Goal: Information Seeking & Learning: Learn about a topic

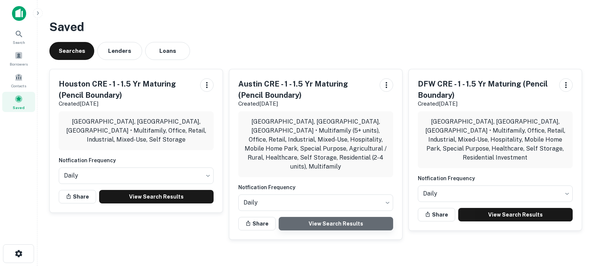
click at [310, 217] on link "View Search Results" at bounding box center [336, 223] width 114 height 13
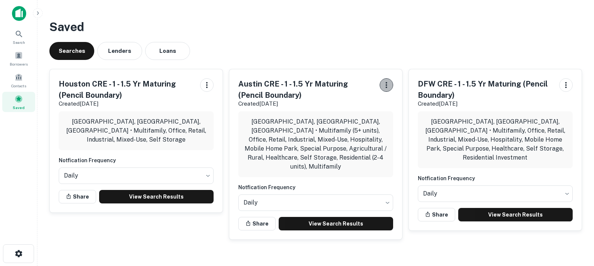
click at [385, 85] on icon "button" at bounding box center [386, 84] width 9 height 9
click at [235, 265] on div at bounding box center [297, 266] width 594 height 0
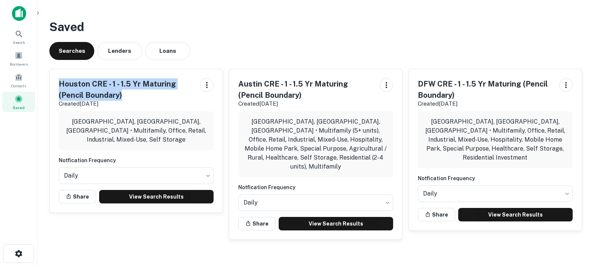
drag, startPoint x: 124, startPoint y: 96, endPoint x: 59, endPoint y: 84, distance: 66.2
click at [59, 84] on h5 "Houston CRE - 1 - 1.5 Yr Maturing (Pencil Boundary)" at bounding box center [126, 89] width 135 height 22
copy h5 "Houston CRE - 1 - 1.5 Yr Maturing (Pencil Boundary)"
click at [184, 199] on link "View Search Results" at bounding box center [156, 196] width 114 height 13
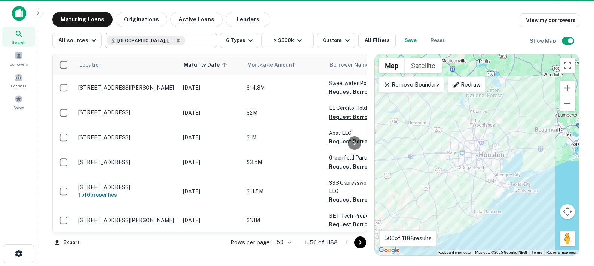
click at [175, 40] on icon at bounding box center [178, 40] width 6 height 6
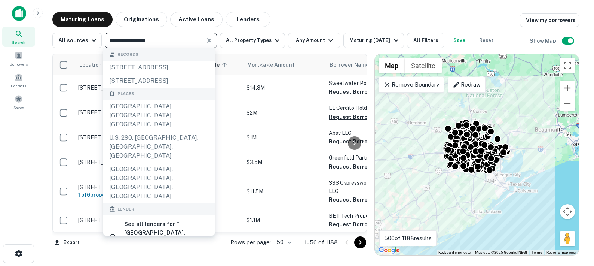
drag, startPoint x: 157, startPoint y: 40, endPoint x: 102, endPoint y: 33, distance: 55.1
click at [105, 33] on div "**********" at bounding box center [161, 40] width 112 height 15
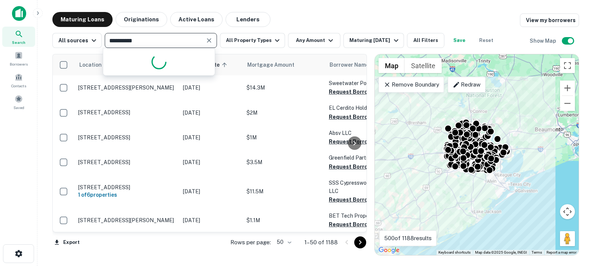
type input "**********"
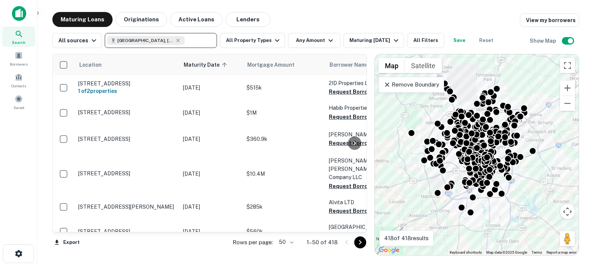
click at [414, 82] on p "Remove Boundary" at bounding box center [411, 84] width 56 height 9
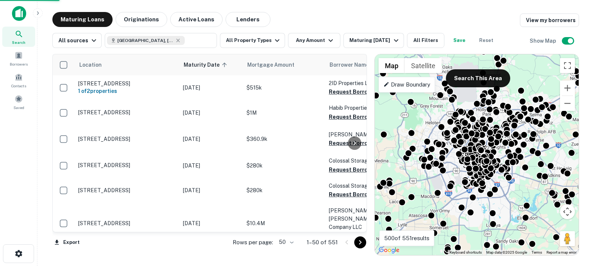
click at [414, 82] on p "Draw Boundary" at bounding box center [406, 84] width 47 height 9
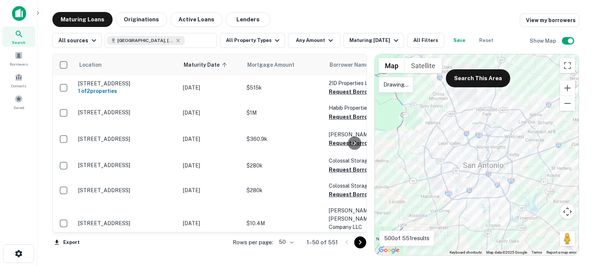
drag, startPoint x: 516, startPoint y: 97, endPoint x: 458, endPoint y: 102, distance: 58.6
click at [512, 96] on div at bounding box center [477, 154] width 204 height 200
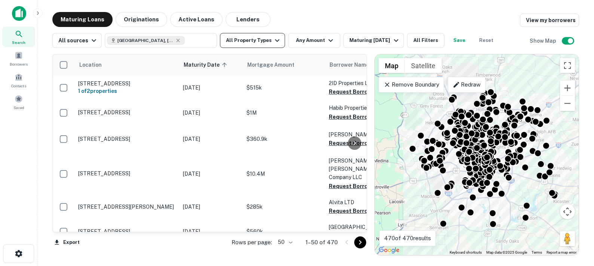
click at [238, 41] on button "All Property Types" at bounding box center [252, 40] width 65 height 15
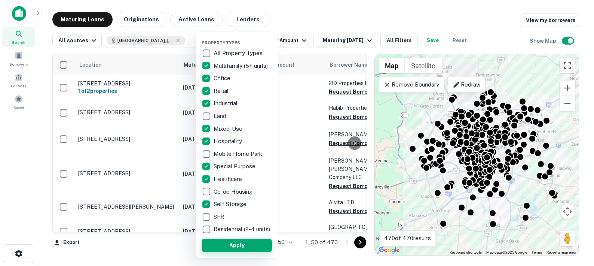
click at [238, 251] on button "Apply" at bounding box center [237, 244] width 70 height 13
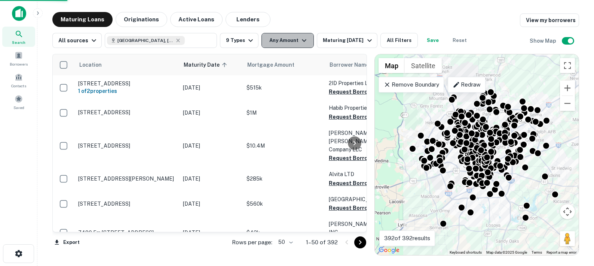
click at [277, 39] on button "Any Amount" at bounding box center [287, 40] width 52 height 15
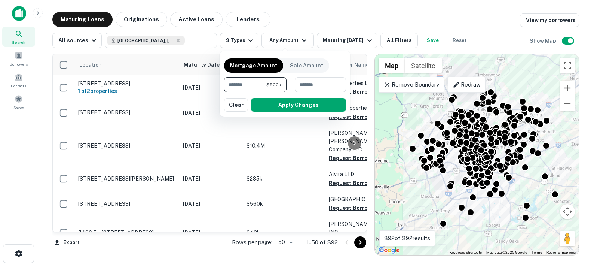
type input "******"
click at [293, 92] on div "Mortgage Amount Sale Amount ****** $500k ​ - ​ Apply Changes Clear" at bounding box center [285, 83] width 122 height 56
click at [303, 87] on input "number" at bounding box center [318, 84] width 46 height 15
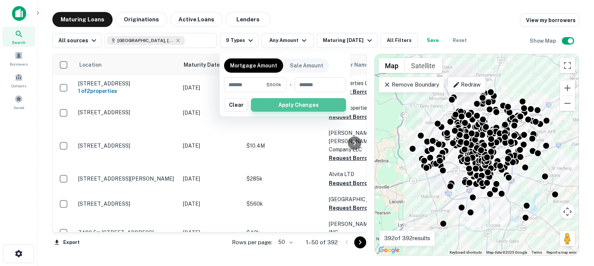
click at [297, 103] on button "Apply Changes" at bounding box center [298, 104] width 95 height 13
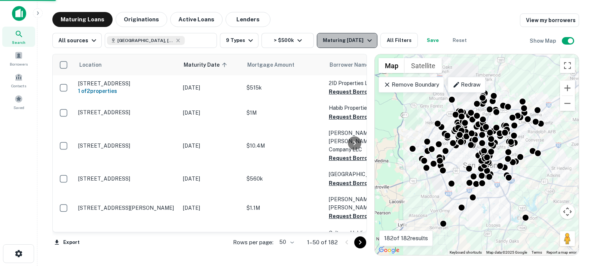
click at [346, 41] on div "Maturing In 6 Months" at bounding box center [348, 40] width 51 height 9
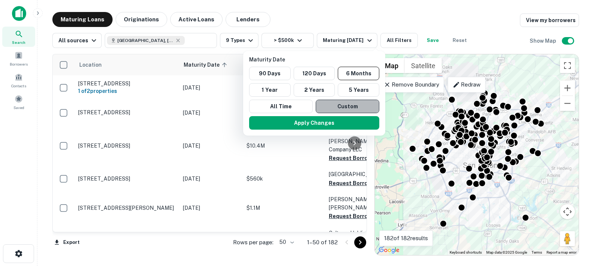
click at [328, 102] on button "Custom" at bounding box center [348, 106] width 64 height 13
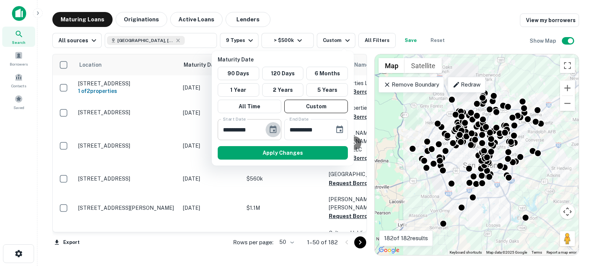
click at [273, 128] on icon "Choose date, selected date is Feb 21, 2025" at bounding box center [273, 129] width 9 height 9
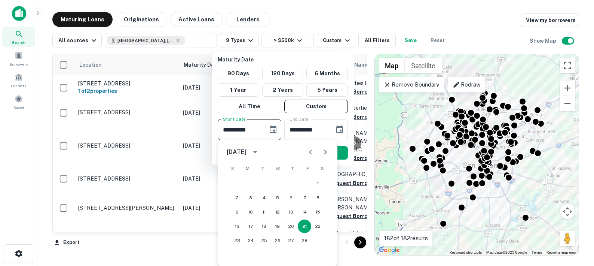
click at [326, 150] on icon "Next month" at bounding box center [325, 151] width 9 height 9
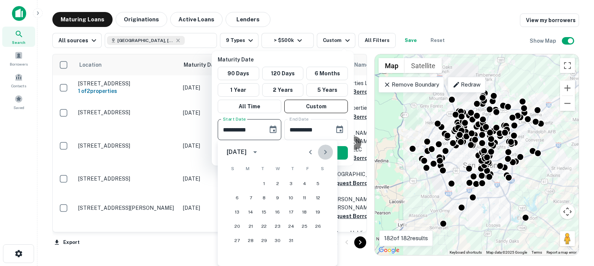
click at [326, 150] on icon "Next month" at bounding box center [325, 151] width 9 height 9
click at [279, 214] on button "15" at bounding box center [277, 211] width 13 height 13
type input "**********"
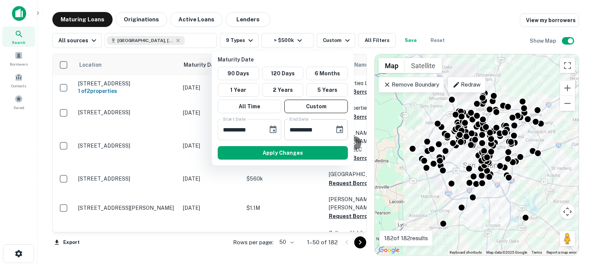
click at [339, 129] on icon "Choose date, selected date is Aug 20, 2025" at bounding box center [339, 129] width 9 height 9
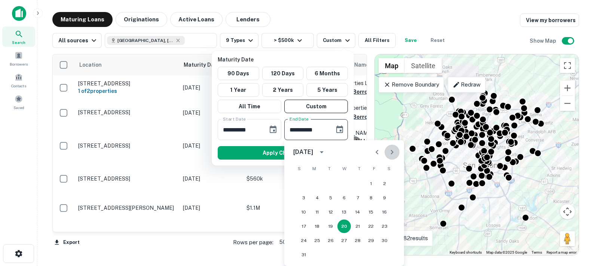
click at [392, 152] on icon "Next month" at bounding box center [392, 152] width 3 height 4
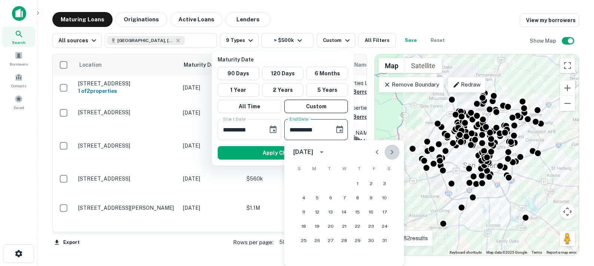
click at [392, 152] on icon "Next month" at bounding box center [392, 152] width 3 height 4
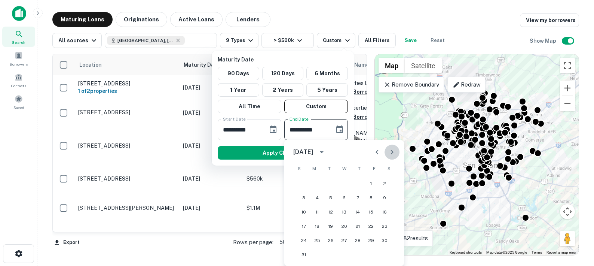
click at [392, 152] on icon "Next month" at bounding box center [392, 152] width 3 height 4
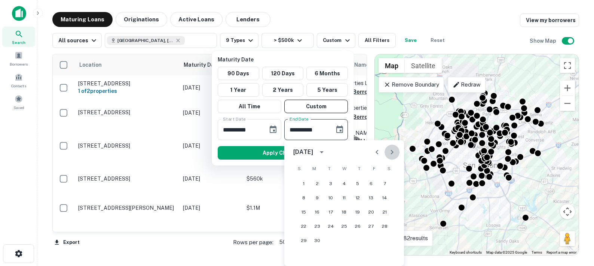
click at [392, 152] on icon "Next month" at bounding box center [392, 152] width 3 height 4
click at [358, 238] on button "31" at bounding box center [357, 239] width 13 height 13
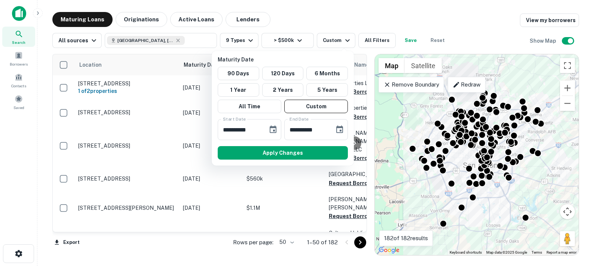
type input "**********"
click at [314, 154] on button "Apply Changes" at bounding box center [283, 152] width 130 height 13
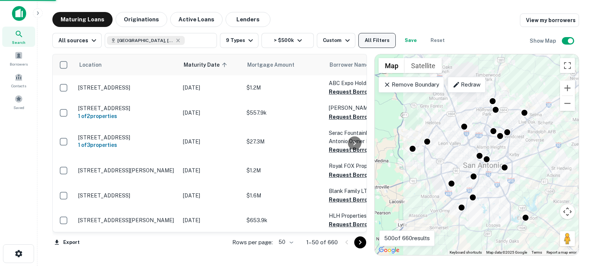
click at [371, 38] on button "All Filters" at bounding box center [376, 40] width 37 height 15
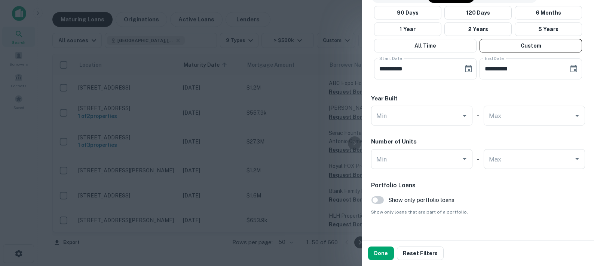
scroll to position [497, 0]
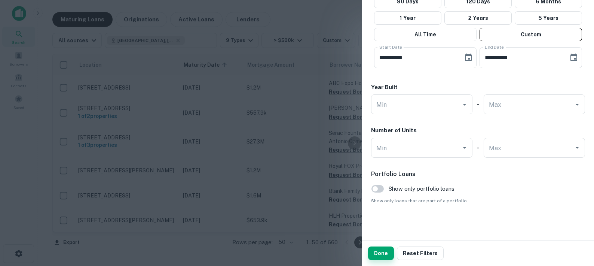
click at [382, 253] on button "Done" at bounding box center [381, 252] width 26 height 13
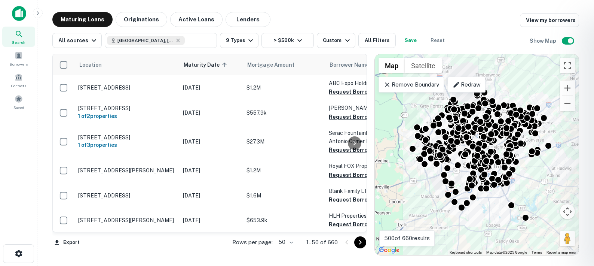
click at [406, 40] on div at bounding box center [297, 133] width 594 height 266
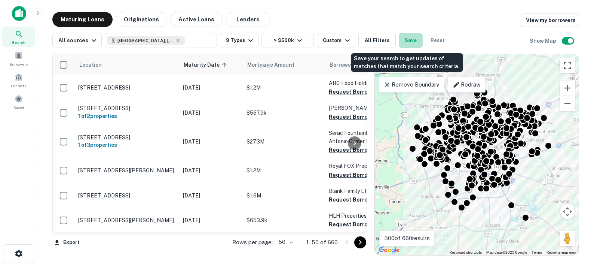
click at [405, 41] on button "Save" at bounding box center [411, 40] width 24 height 15
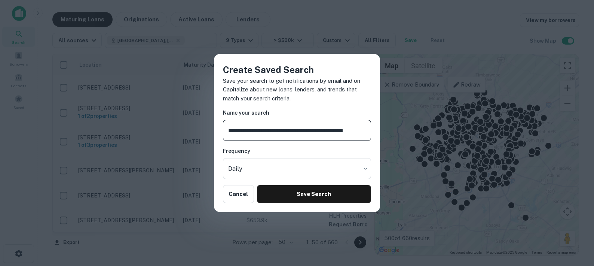
scroll to position [0, 0]
drag, startPoint x: 250, startPoint y: 131, endPoint x: 190, endPoint y: 120, distance: 60.8
click at [190, 120] on div "**********" at bounding box center [297, 133] width 594 height 266
type input "**********"
click at [283, 197] on button "Save Search" at bounding box center [314, 194] width 114 height 18
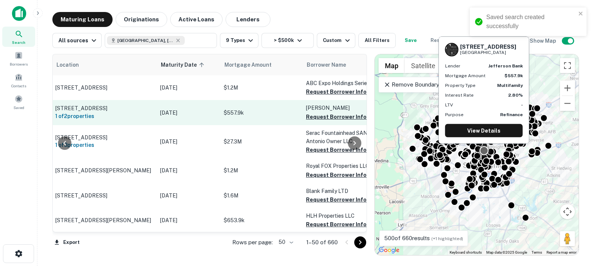
scroll to position [0, 33]
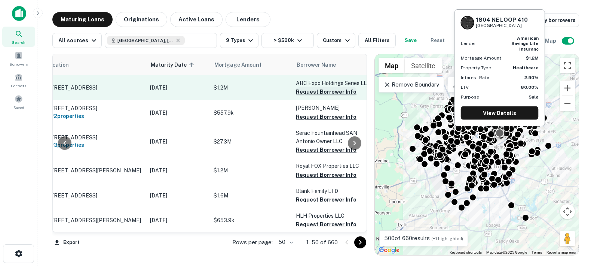
click at [339, 92] on button "Request Borrower Info" at bounding box center [326, 91] width 61 height 9
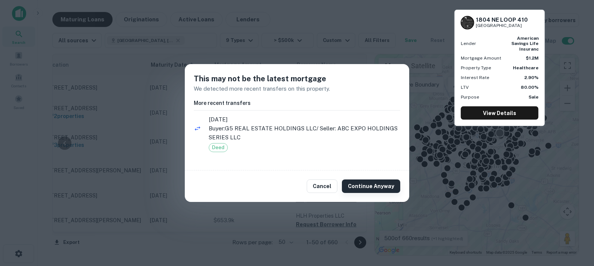
click at [358, 184] on button "Continue Anyway" at bounding box center [371, 185] width 58 height 13
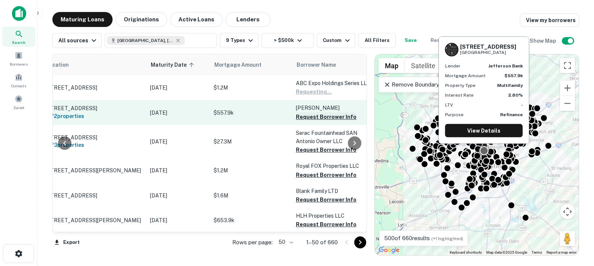
click at [321, 116] on button "Request Borrower Info" at bounding box center [326, 116] width 61 height 9
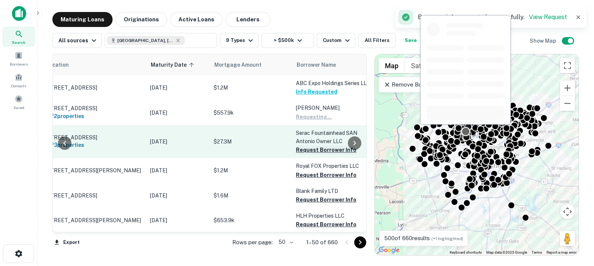
click at [320, 153] on button "Request Borrower Info" at bounding box center [326, 149] width 61 height 9
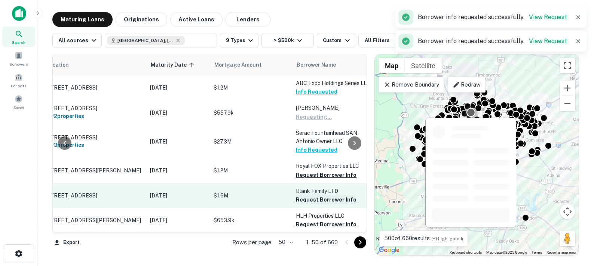
click at [322, 179] on button "Request Borrower Info" at bounding box center [326, 174] width 61 height 9
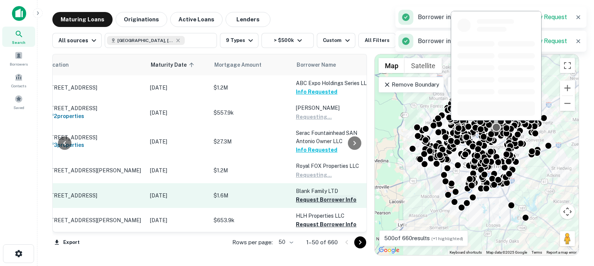
click at [325, 204] on button "Request Borrower Info" at bounding box center [326, 199] width 61 height 9
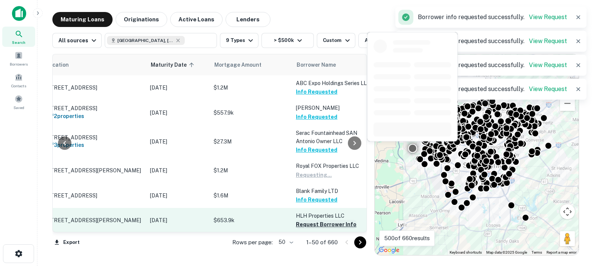
scroll to position [85, 33]
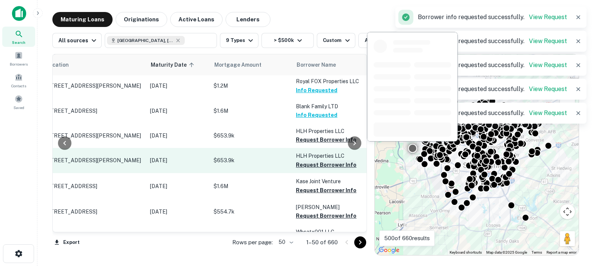
click at [320, 144] on button "Request Borrower Info" at bounding box center [326, 139] width 61 height 9
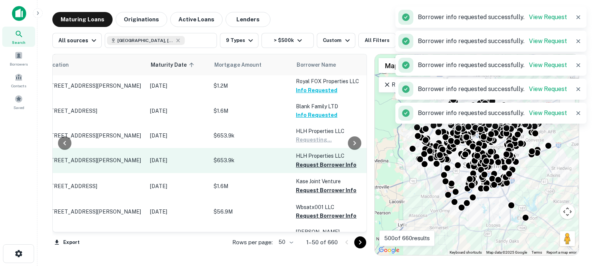
click at [320, 169] on button "Request Borrower Info" at bounding box center [326, 164] width 61 height 9
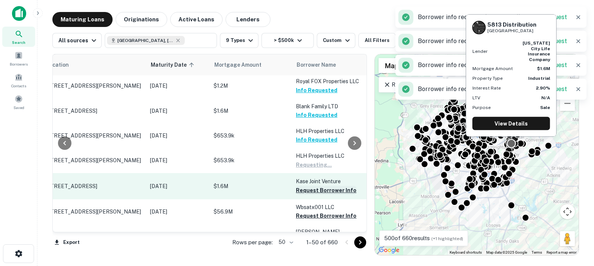
click at [321, 194] on button "Request Borrower Info" at bounding box center [326, 190] width 61 height 9
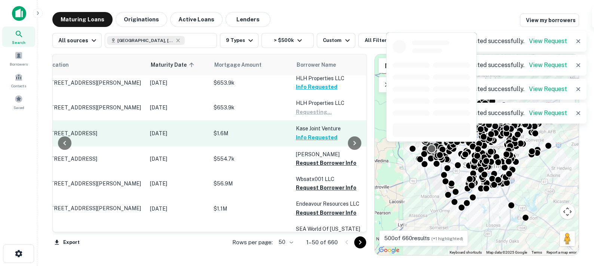
scroll to position [162, 33]
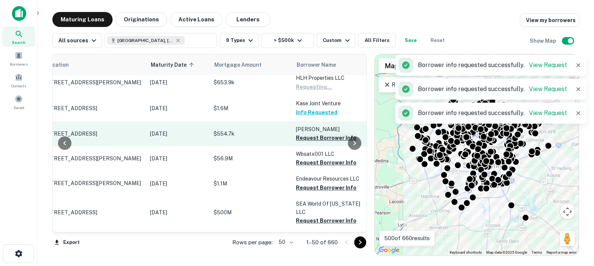
click at [318, 141] on button "Request Borrower Info" at bounding box center [326, 137] width 61 height 9
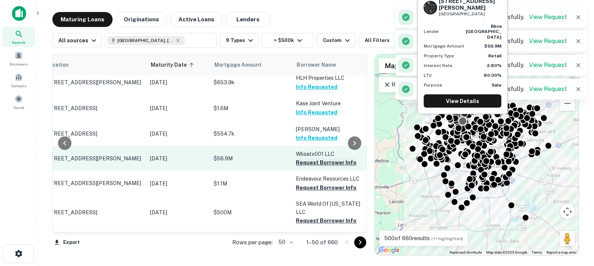
click at [319, 167] on button "Request Borrower Info" at bounding box center [326, 162] width 61 height 9
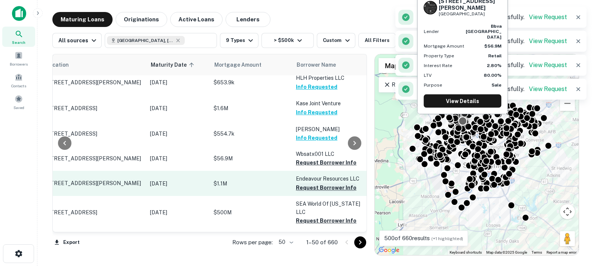
click at [319, 192] on button "Request Borrower Info" at bounding box center [326, 187] width 61 height 9
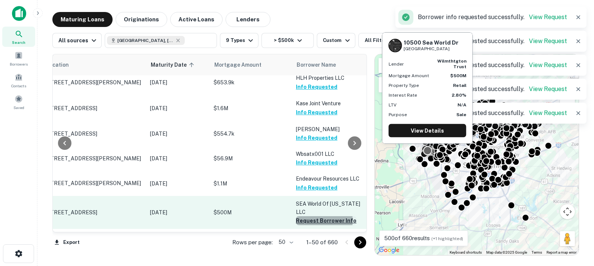
click at [320, 217] on button "Request Borrower Info" at bounding box center [326, 220] width 61 height 9
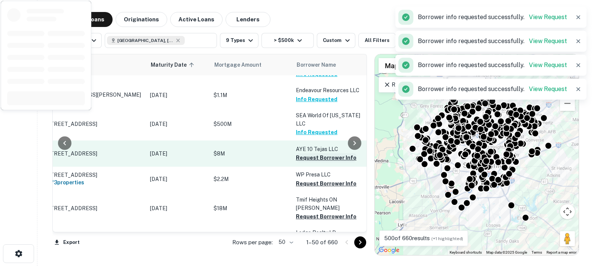
scroll to position [277, 33]
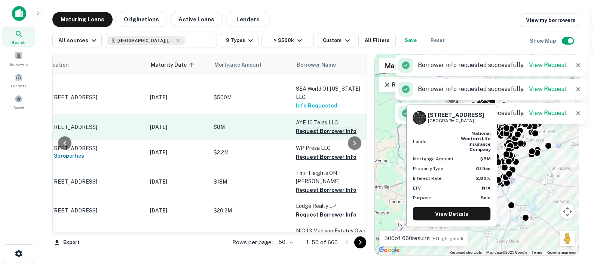
click at [310, 128] on button "Request Borrower Info" at bounding box center [326, 130] width 61 height 9
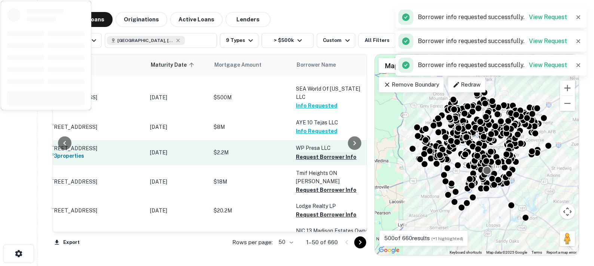
click at [316, 153] on button "Request Borrower Info" at bounding box center [326, 156] width 61 height 9
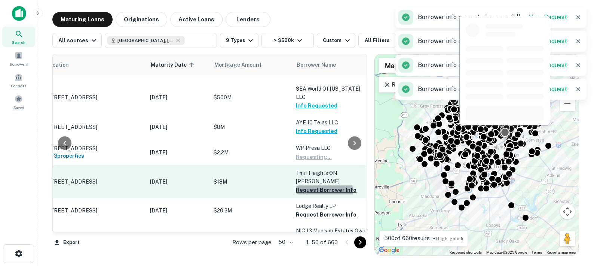
click at [316, 185] on button "Request Borrower Info" at bounding box center [326, 189] width 61 height 9
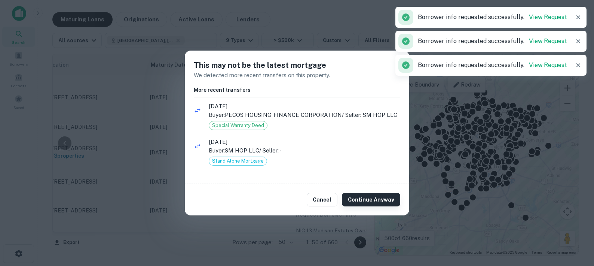
click at [359, 199] on button "Continue Anyway" at bounding box center [371, 199] width 58 height 13
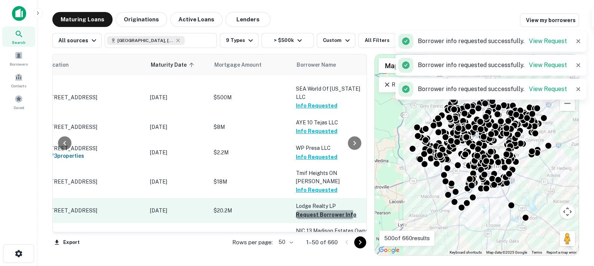
click at [323, 210] on button "Request Borrower Info" at bounding box center [326, 214] width 61 height 9
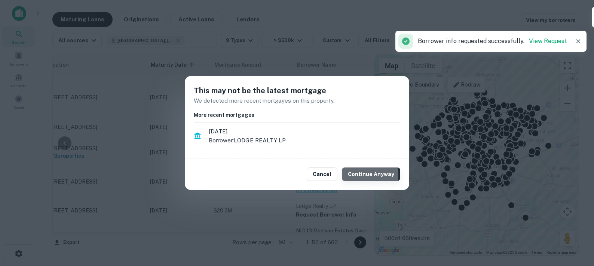
click at [359, 175] on button "Continue Anyway" at bounding box center [371, 173] width 58 height 13
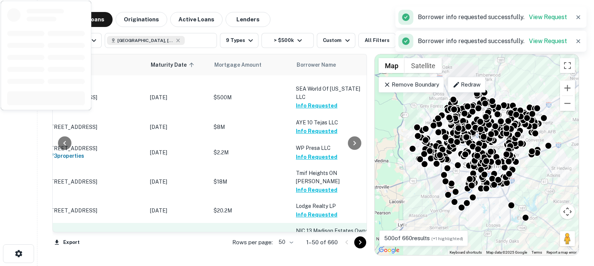
scroll to position [355, 33]
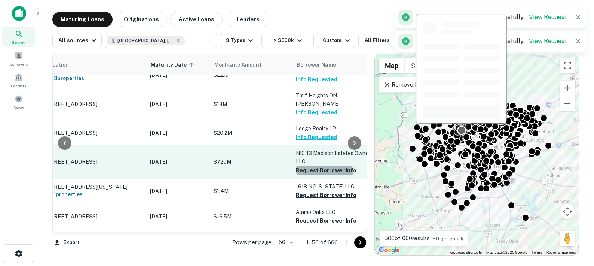
click at [312, 166] on button "Request Borrower Info" at bounding box center [326, 170] width 61 height 9
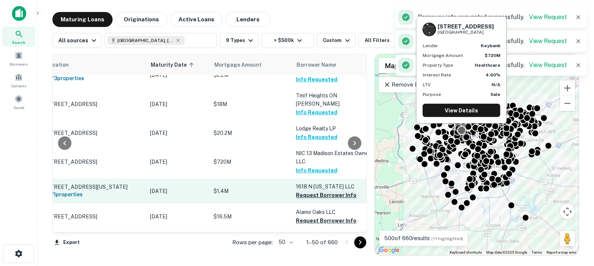
click at [321, 190] on button "Request Borrower Info" at bounding box center [326, 194] width 61 height 9
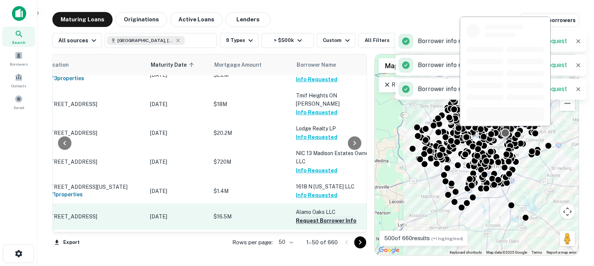
click at [316, 216] on button "Request Borrower Info" at bounding box center [326, 220] width 61 height 9
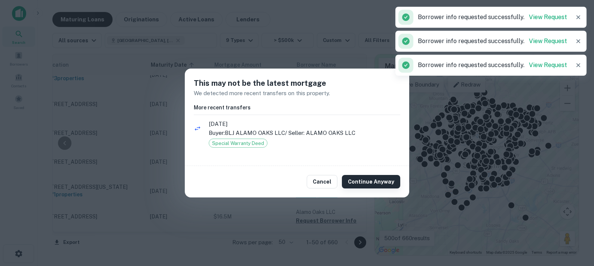
click at [365, 183] on button "Continue Anyway" at bounding box center [371, 181] width 58 height 13
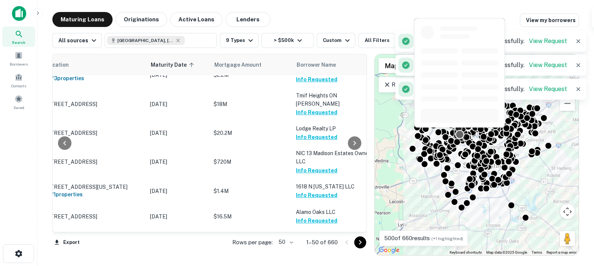
scroll to position [429, 33]
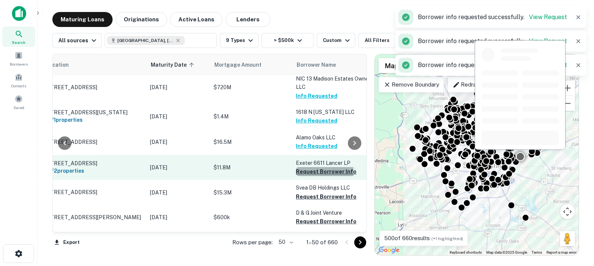
click at [324, 167] on button "Request Borrower Info" at bounding box center [326, 171] width 61 height 9
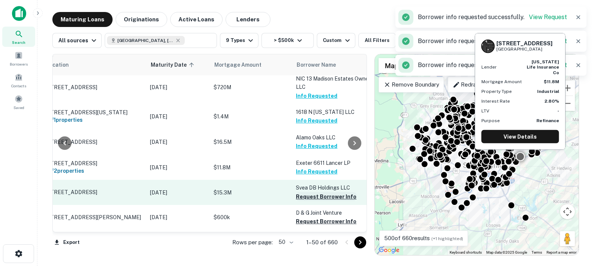
click at [326, 192] on button "Request Borrower Info" at bounding box center [326, 196] width 61 height 9
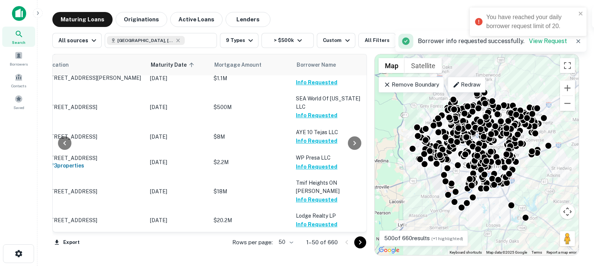
scroll to position [0, 33]
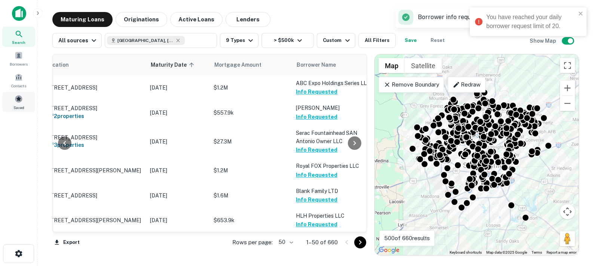
click at [22, 102] on span at bounding box center [19, 99] width 8 height 8
